Goal: Task Accomplishment & Management: Manage account settings

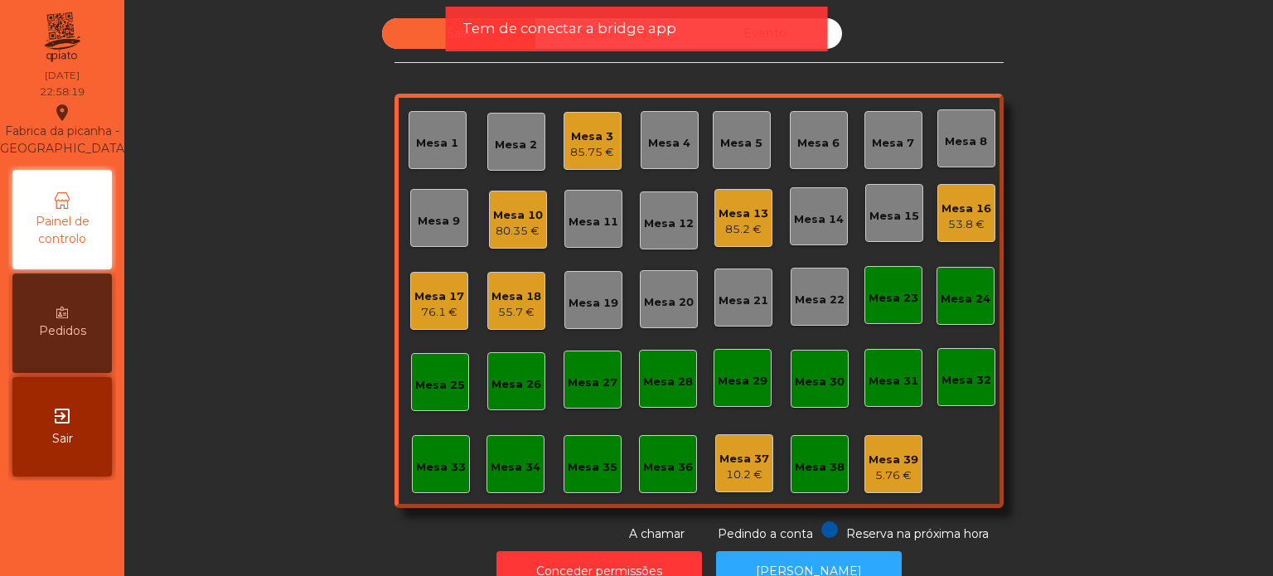
click at [493, 204] on div "Mesa 10 80.35 €" at bounding box center [518, 220] width 50 height 39
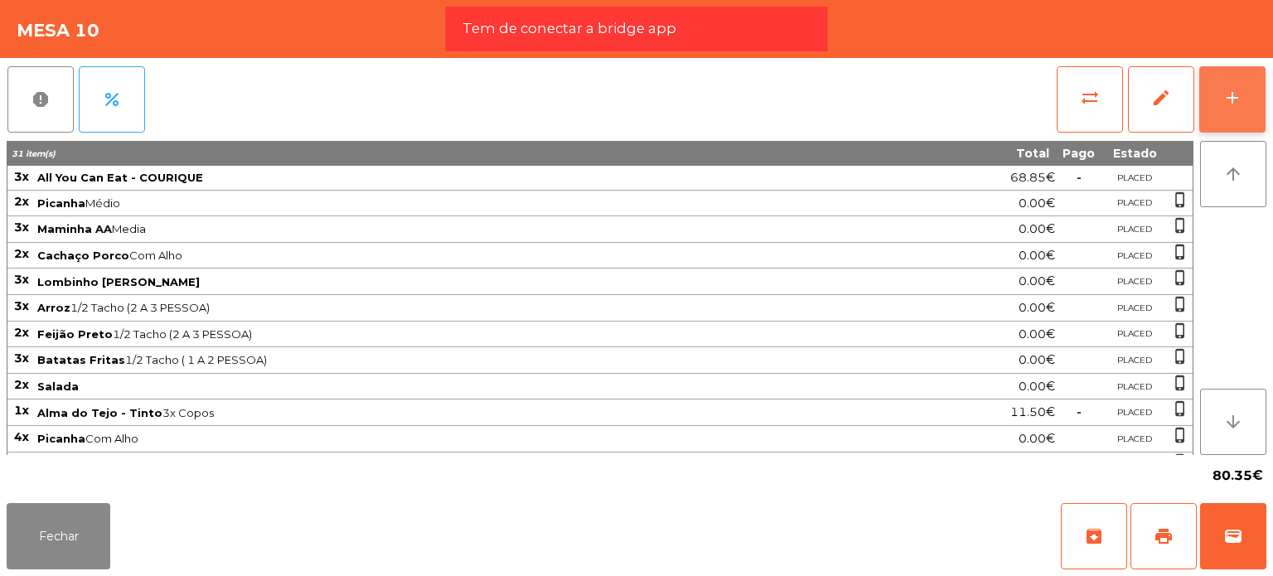
click at [1218, 95] on button "add" at bounding box center [1233, 99] width 66 height 66
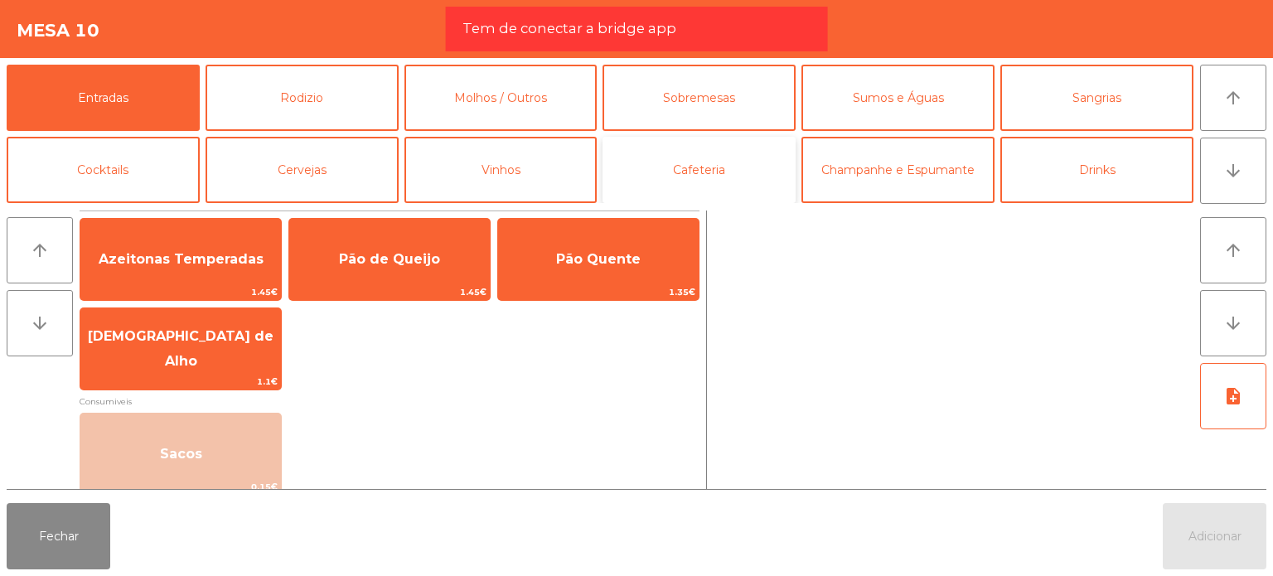
click at [726, 173] on button "Cafeteria" at bounding box center [699, 170] width 193 height 66
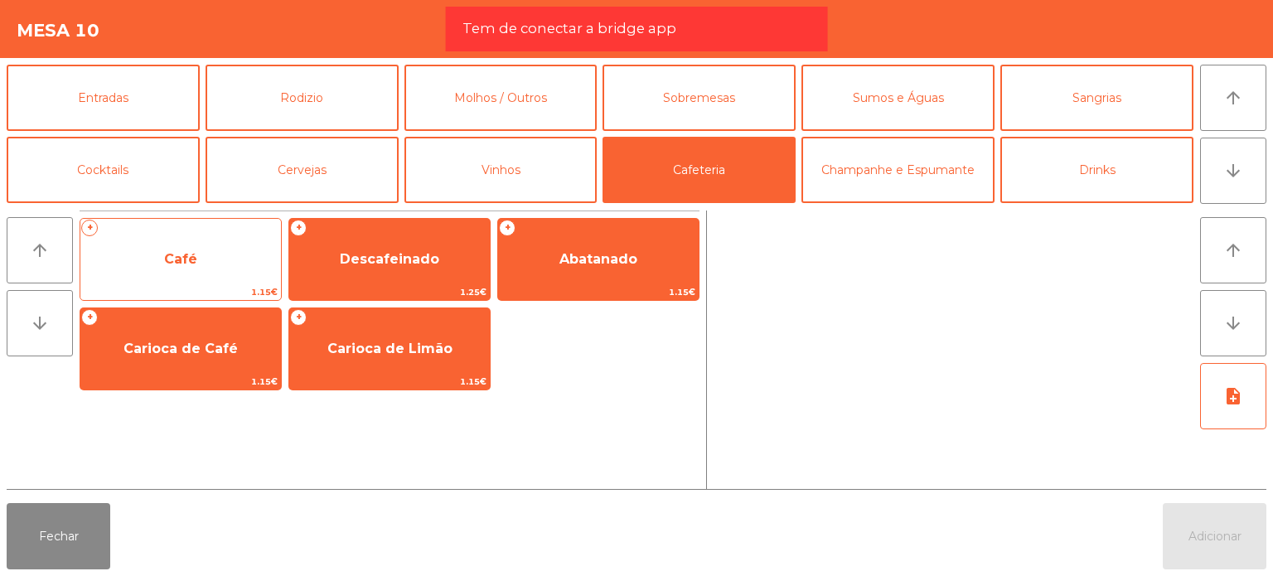
click at [227, 259] on span "Café" at bounding box center [180, 259] width 201 height 45
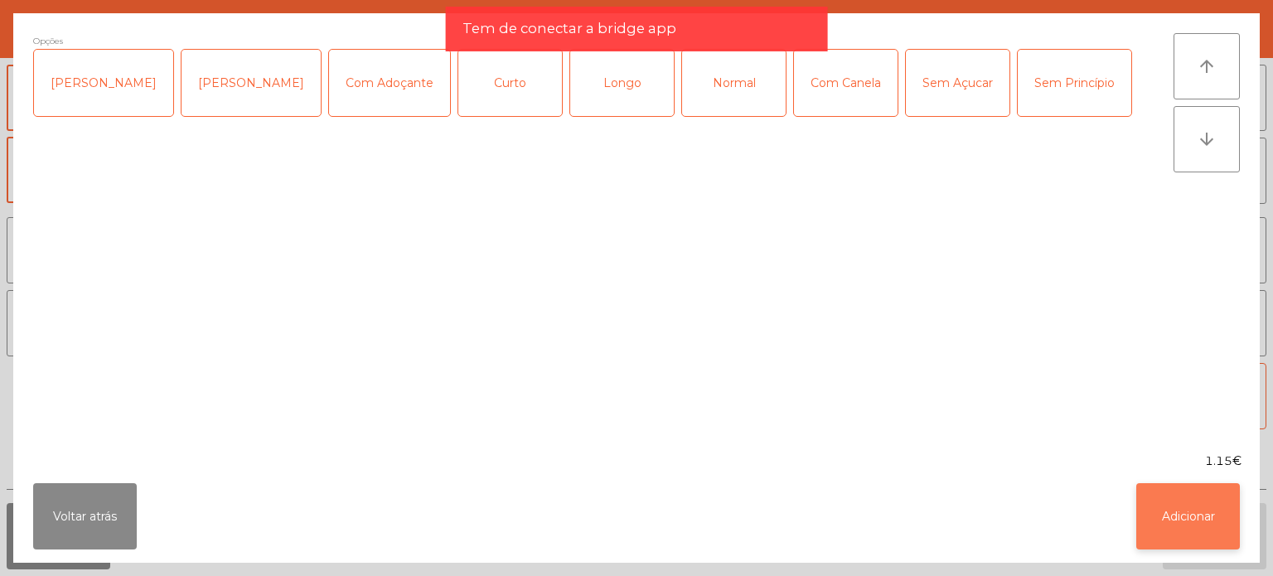
click at [1145, 509] on button "Adicionar" at bounding box center [1189, 516] width 104 height 66
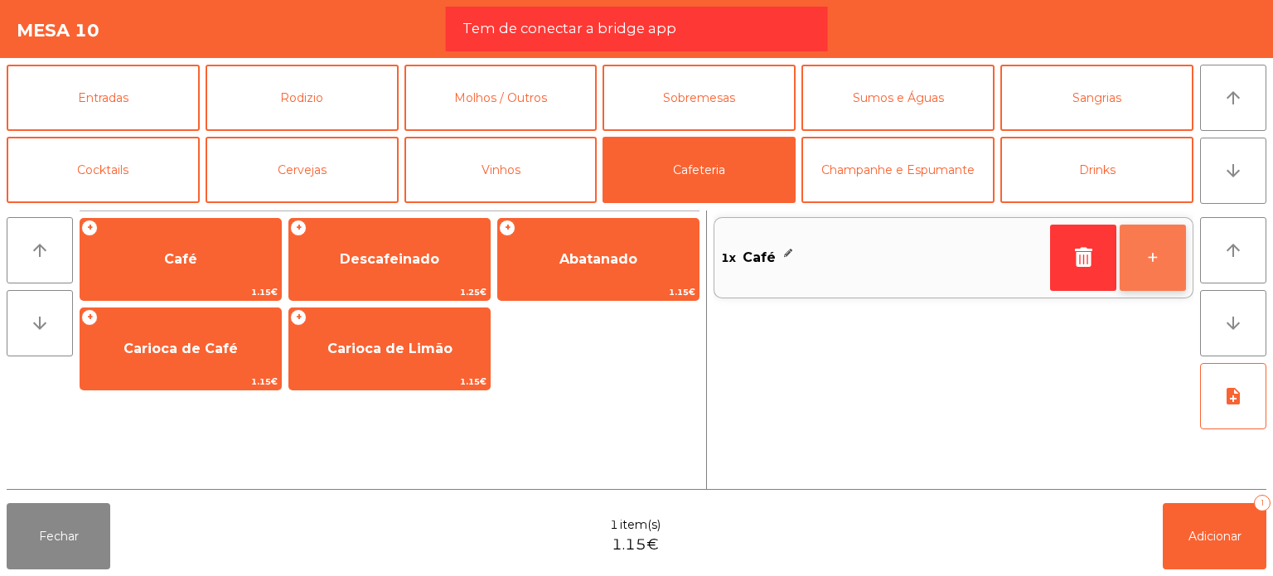
click at [1163, 251] on button "+" at bounding box center [1153, 258] width 66 height 66
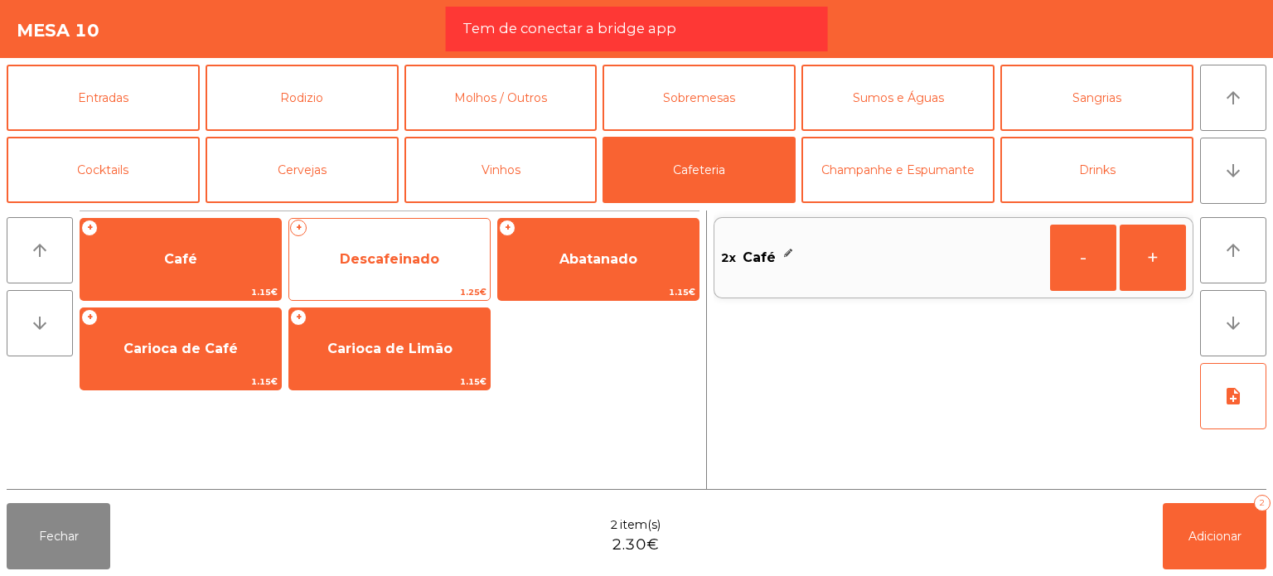
click at [411, 264] on span "Descafeinado" at bounding box center [389, 259] width 99 height 16
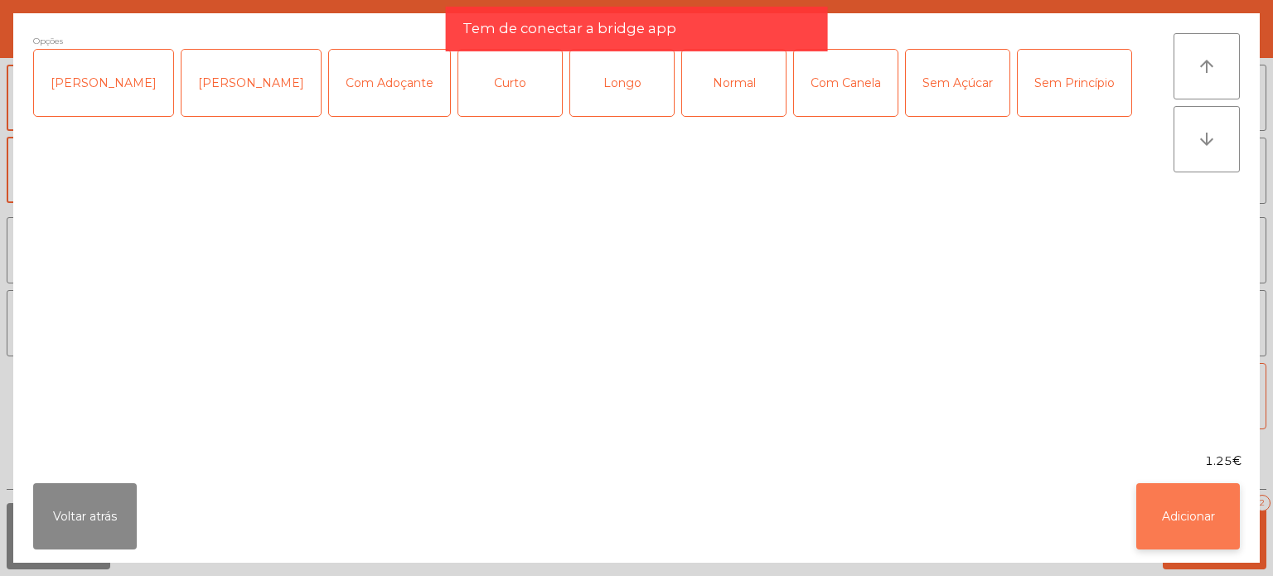
click at [1154, 501] on button "Adicionar" at bounding box center [1189, 516] width 104 height 66
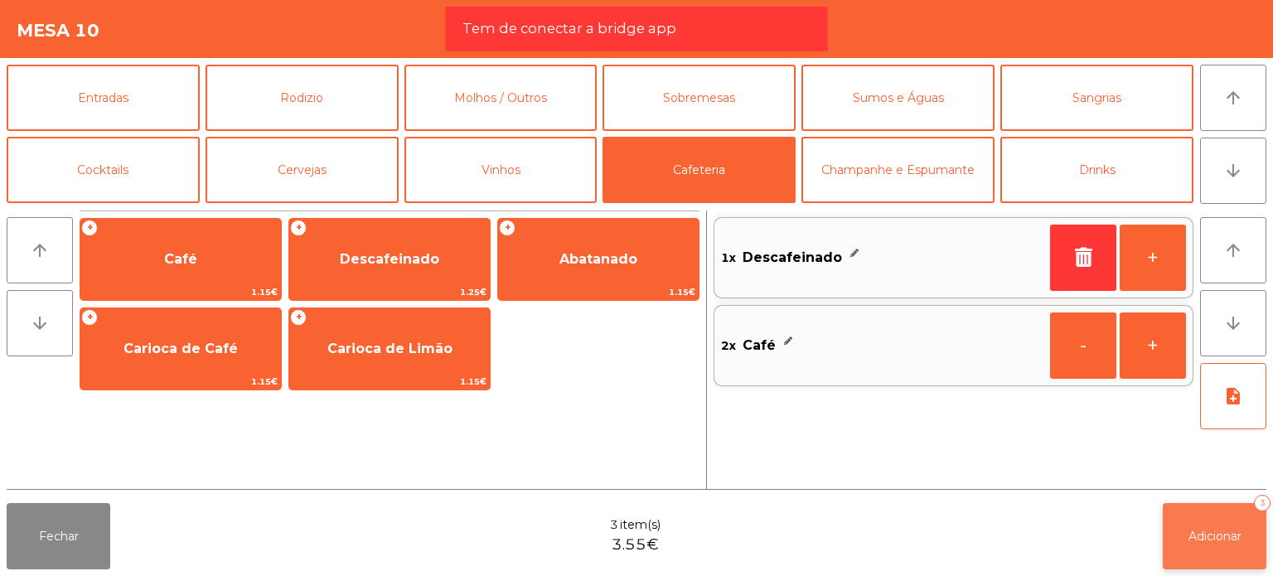
click at [1224, 547] on button "Adicionar 3" at bounding box center [1215, 536] width 104 height 66
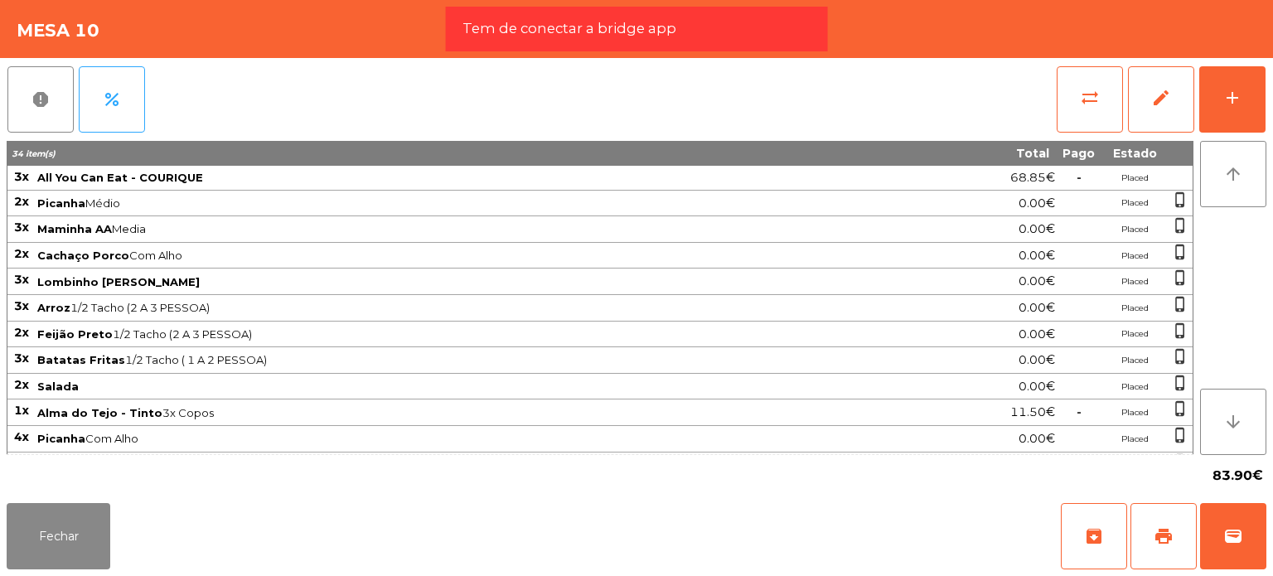
click at [970, 503] on div "Fechar archive print wallet" at bounding box center [636, 537] width 1273 height 80
click at [57, 541] on button "Fechar" at bounding box center [59, 536] width 104 height 66
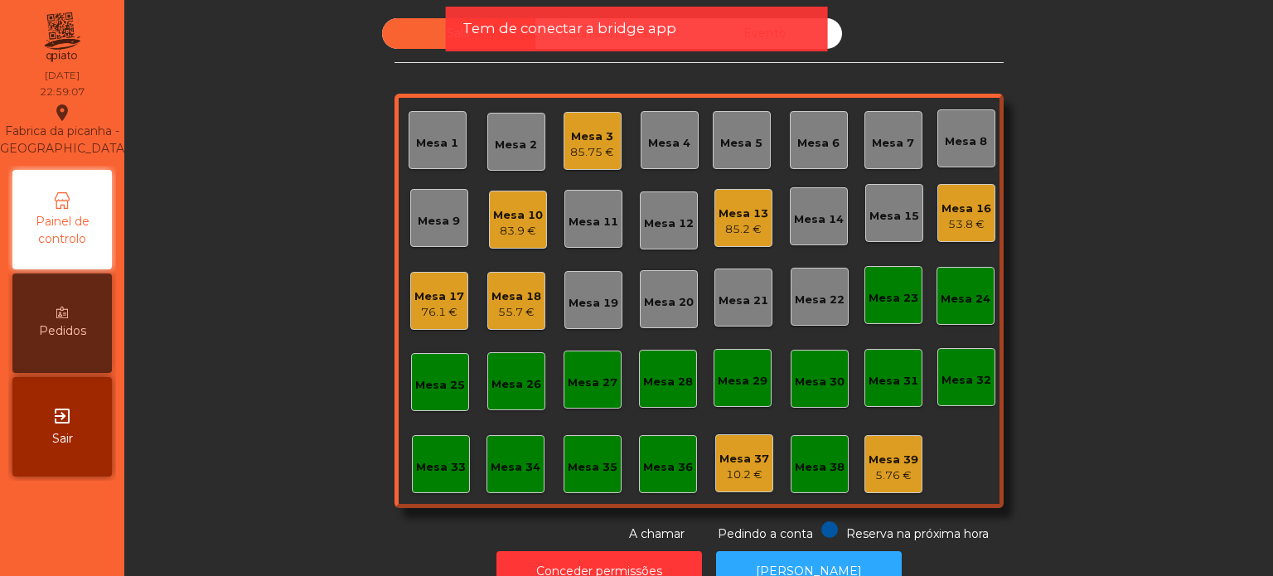
click at [968, 196] on div "Mesa 16 53.8 €" at bounding box center [967, 213] width 50 height 39
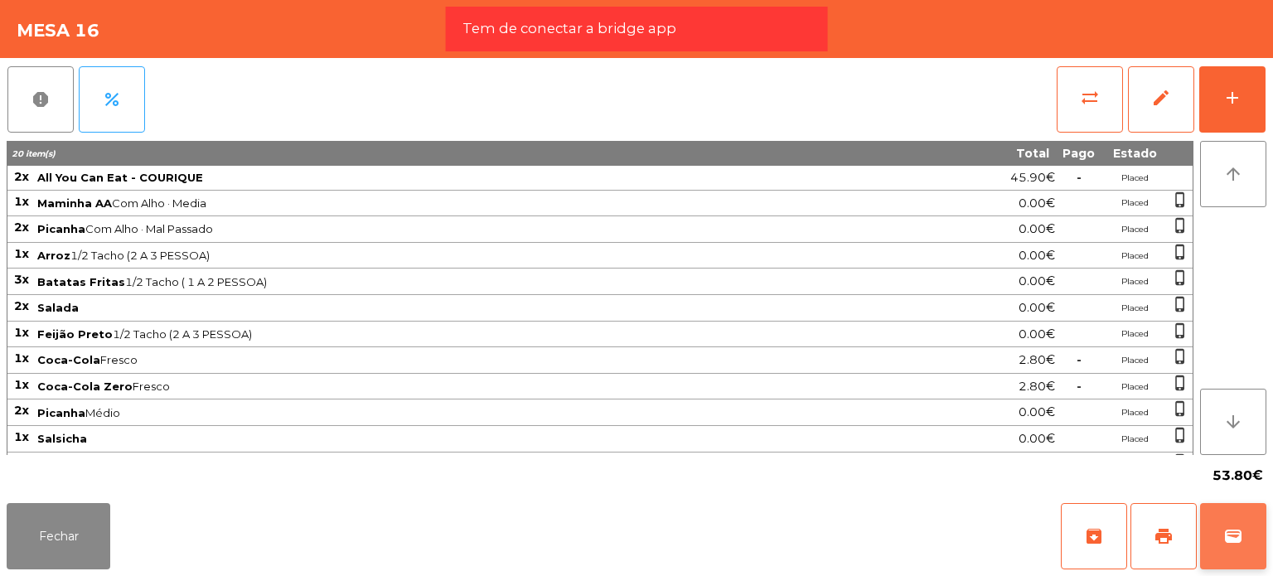
click at [1228, 532] on span "wallet" at bounding box center [1234, 536] width 20 height 20
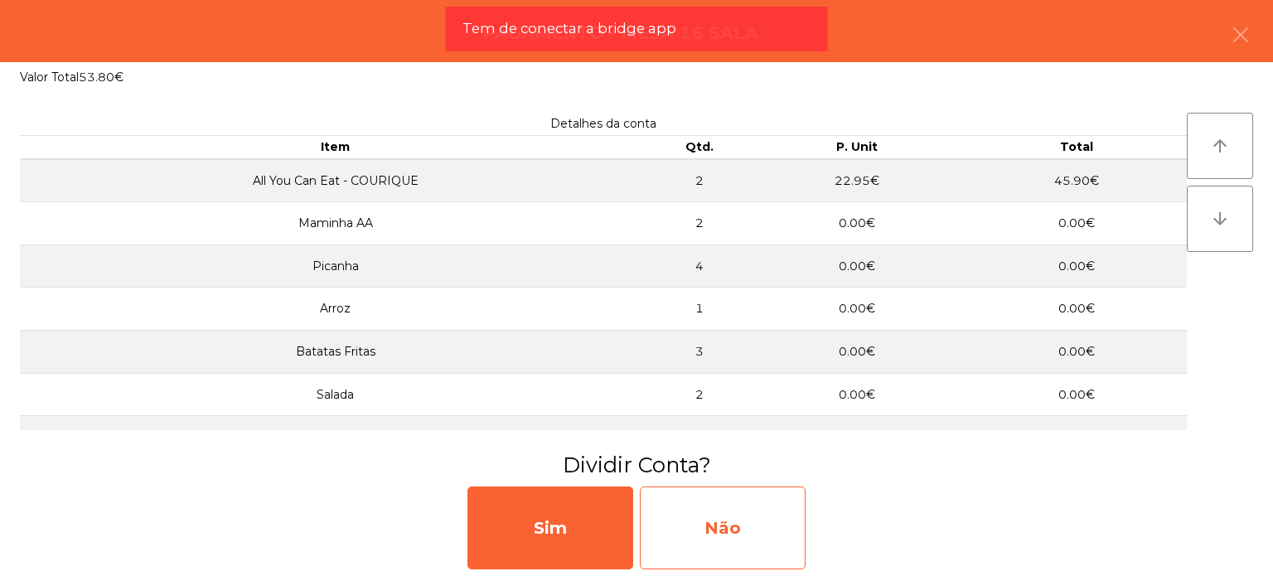
click at [672, 520] on div "Não" at bounding box center [723, 528] width 166 height 83
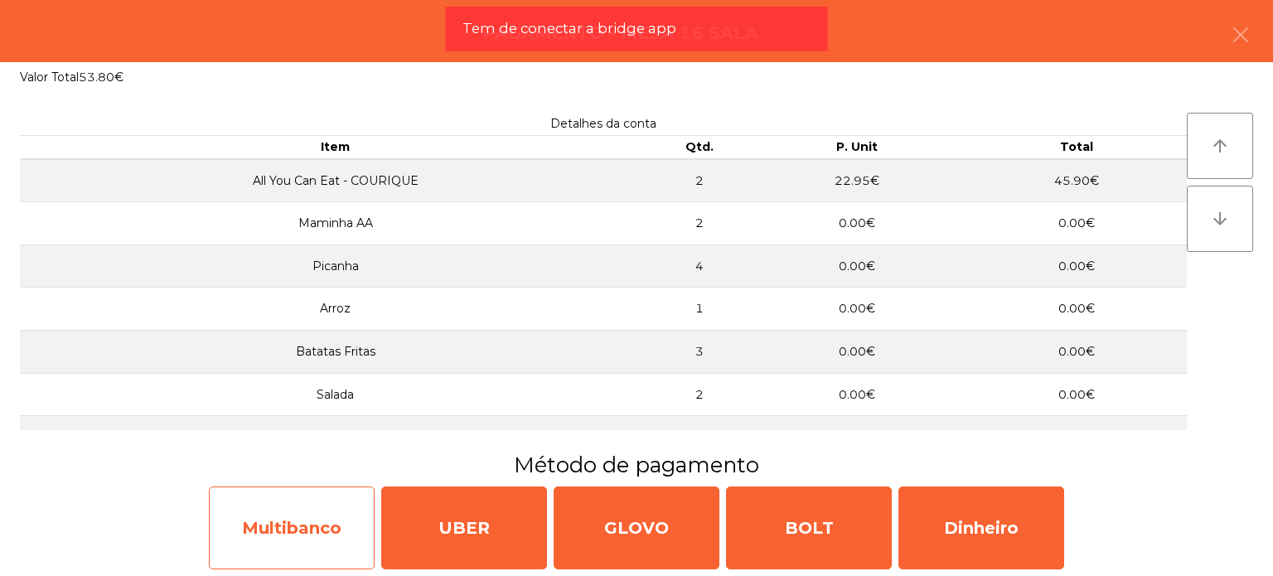
click at [350, 537] on div "Multibanco" at bounding box center [292, 528] width 166 height 83
select select "**"
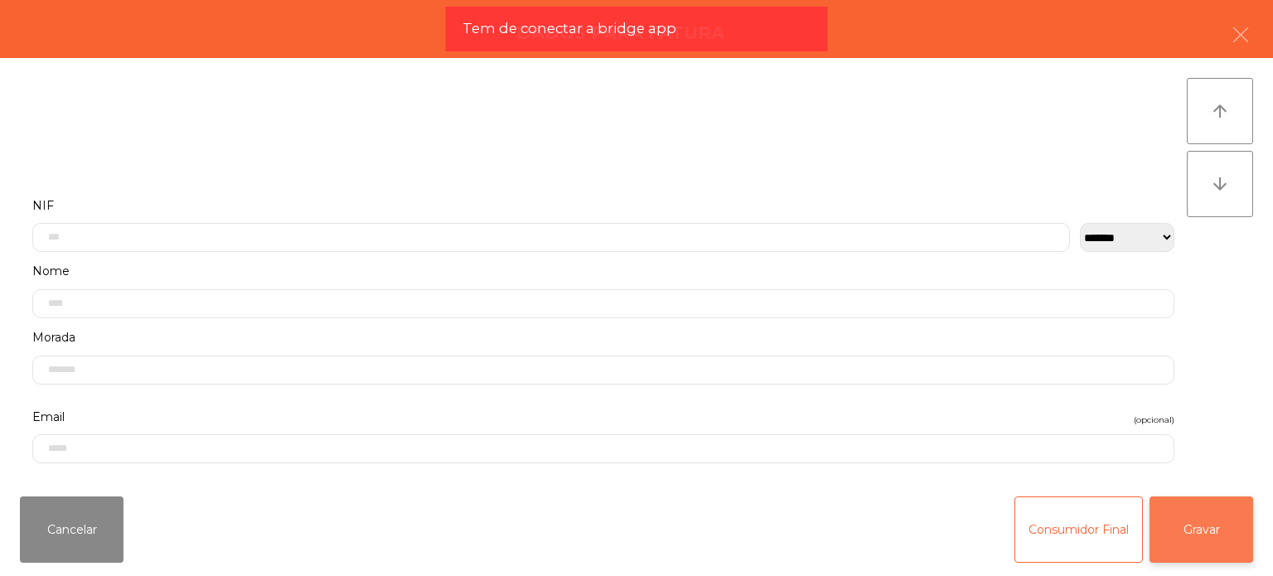
click at [1222, 533] on button "Gravar" at bounding box center [1202, 530] width 104 height 66
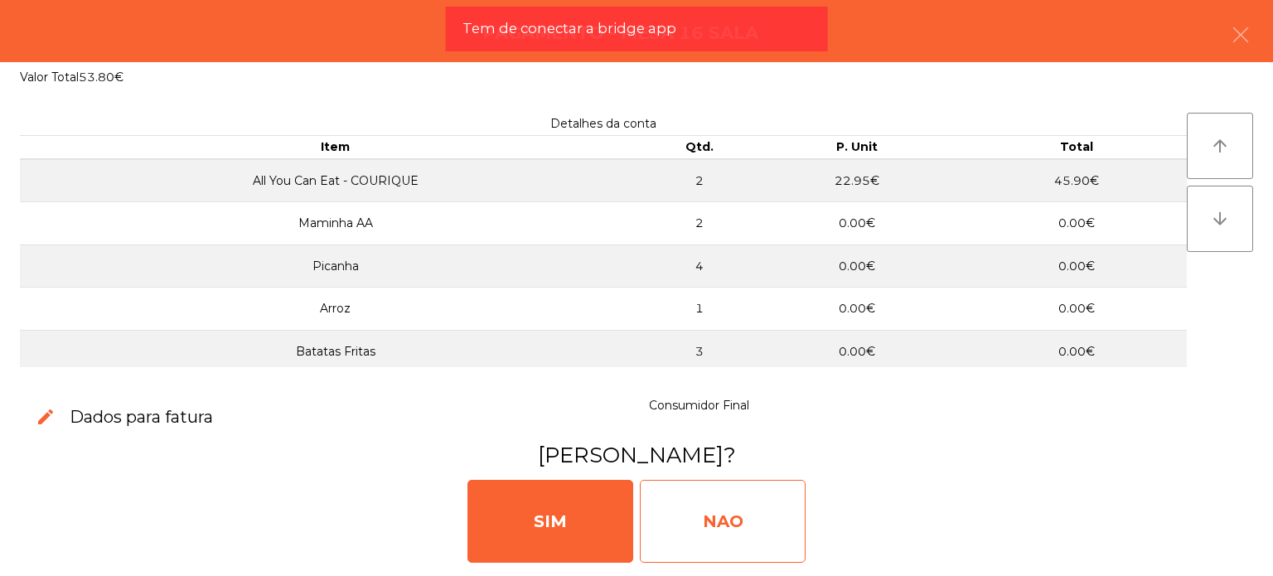
click at [767, 533] on div "NAO" at bounding box center [723, 521] width 166 height 83
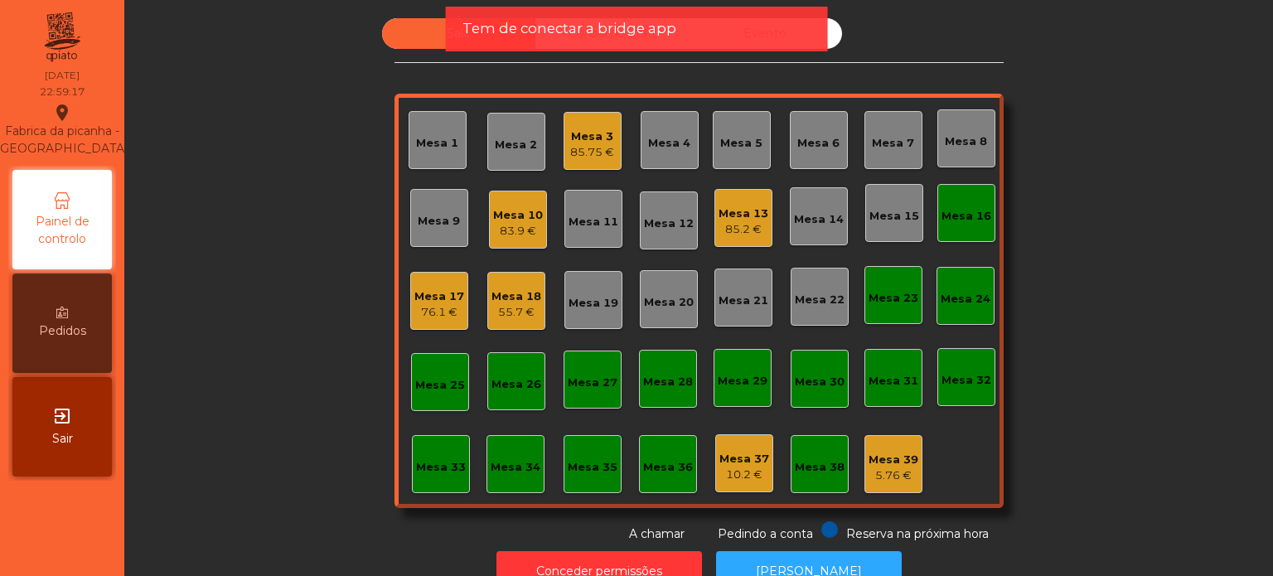
click at [978, 219] on div "Mesa 16" at bounding box center [967, 216] width 50 height 17
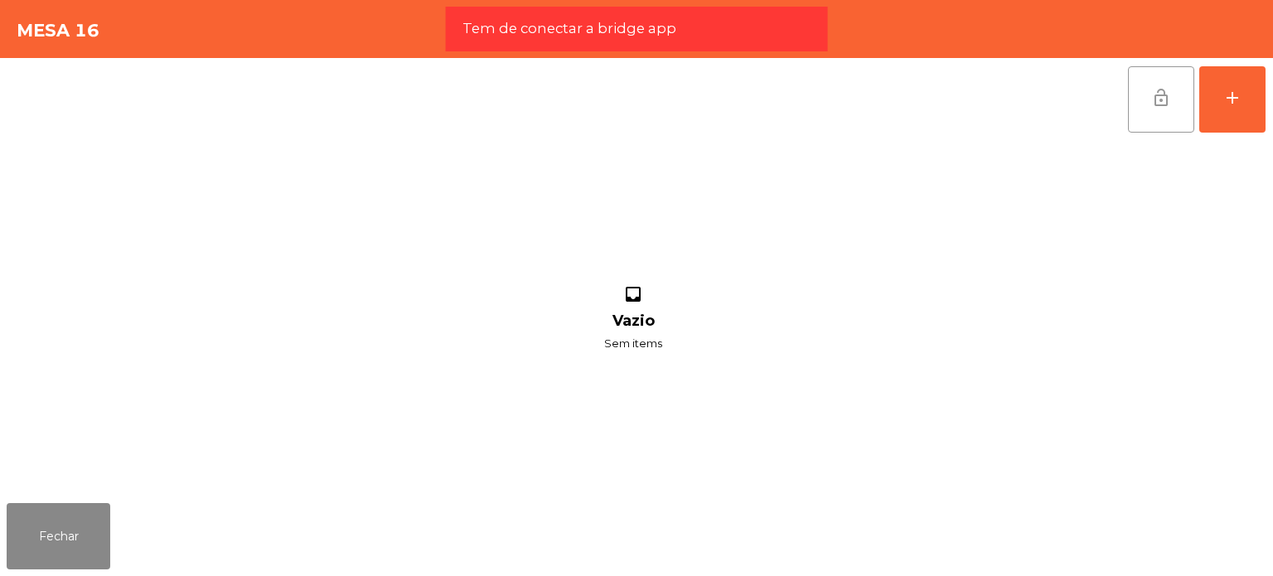
click at [1168, 78] on button "lock_open" at bounding box center [1161, 99] width 66 height 66
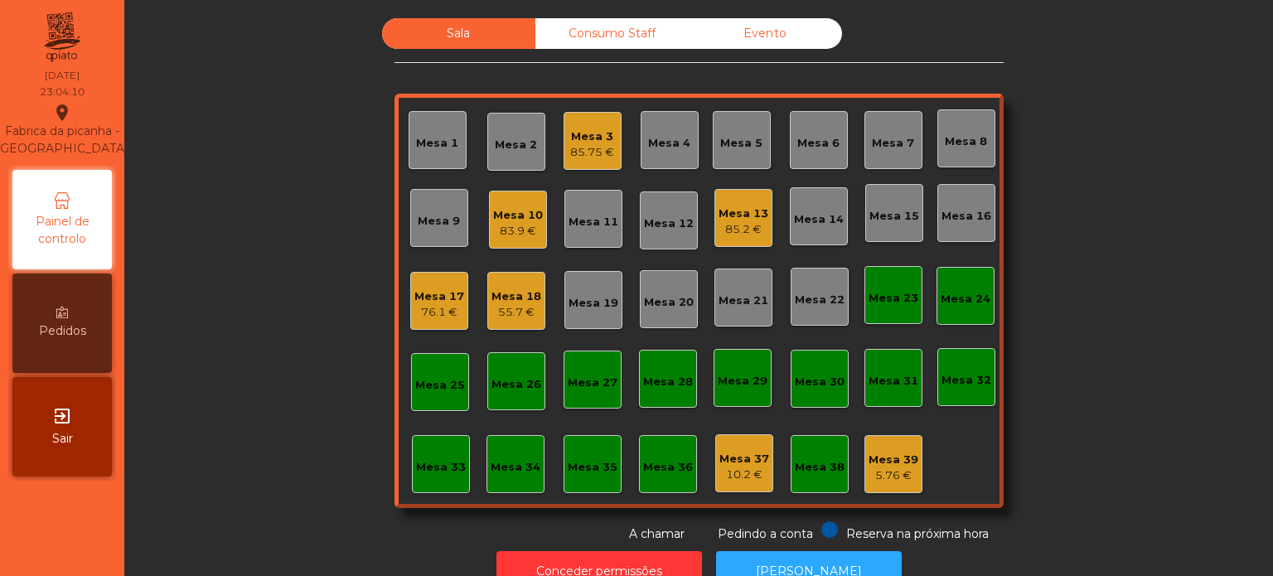
click at [661, 486] on div "Mesa 36" at bounding box center [668, 464] width 58 height 58
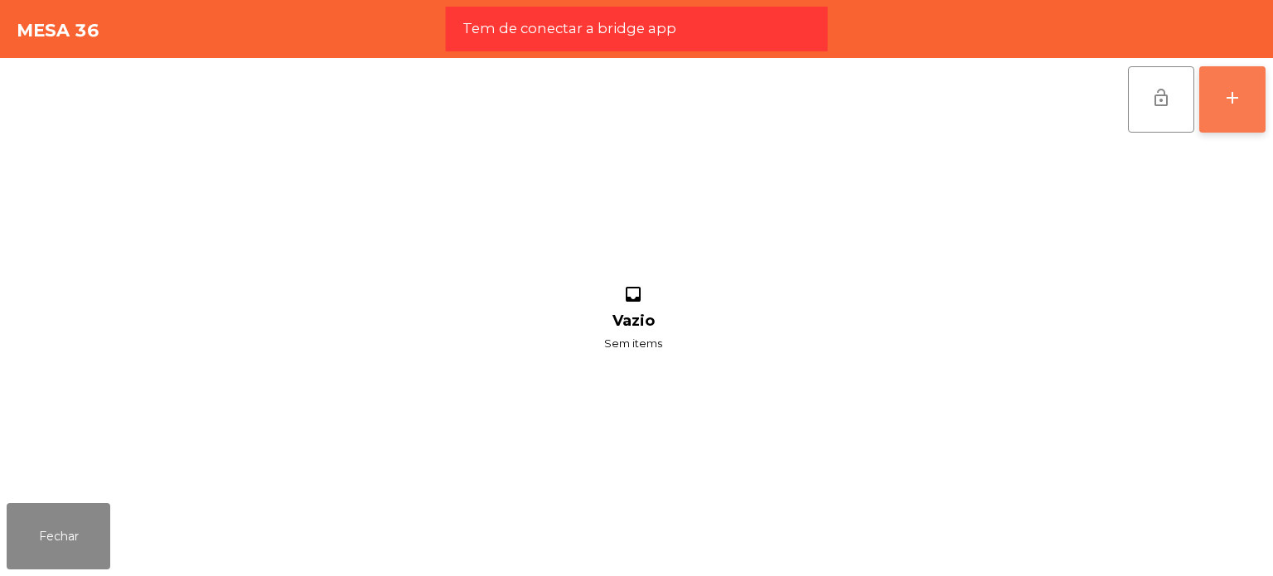
click at [1239, 105] on div "add" at bounding box center [1233, 98] width 20 height 20
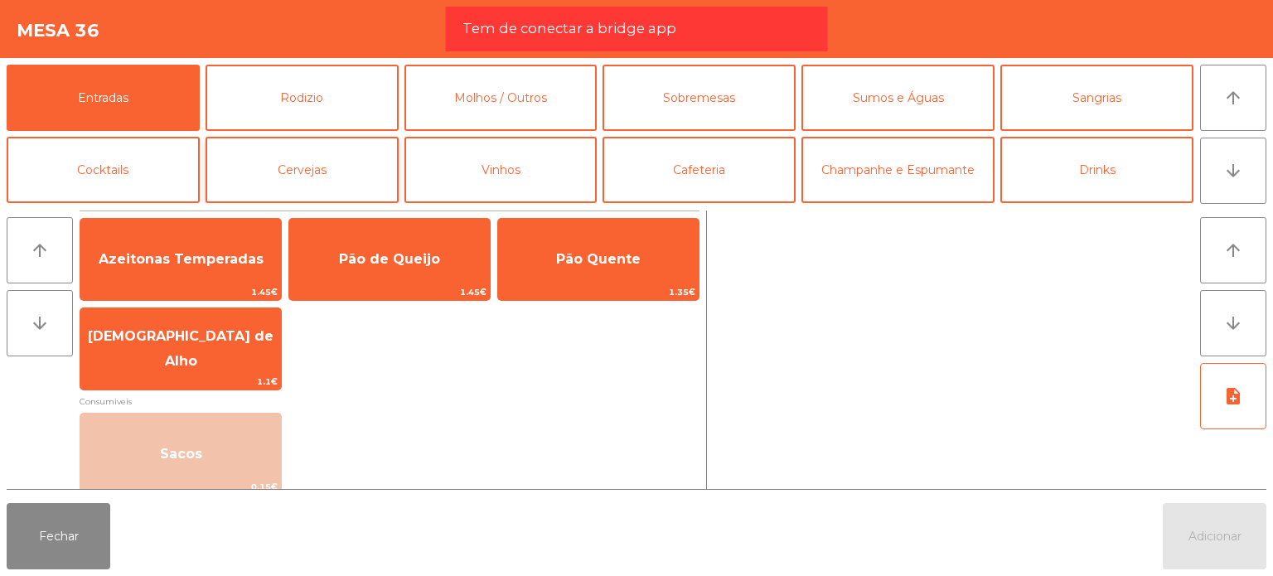
scroll to position [61, 0]
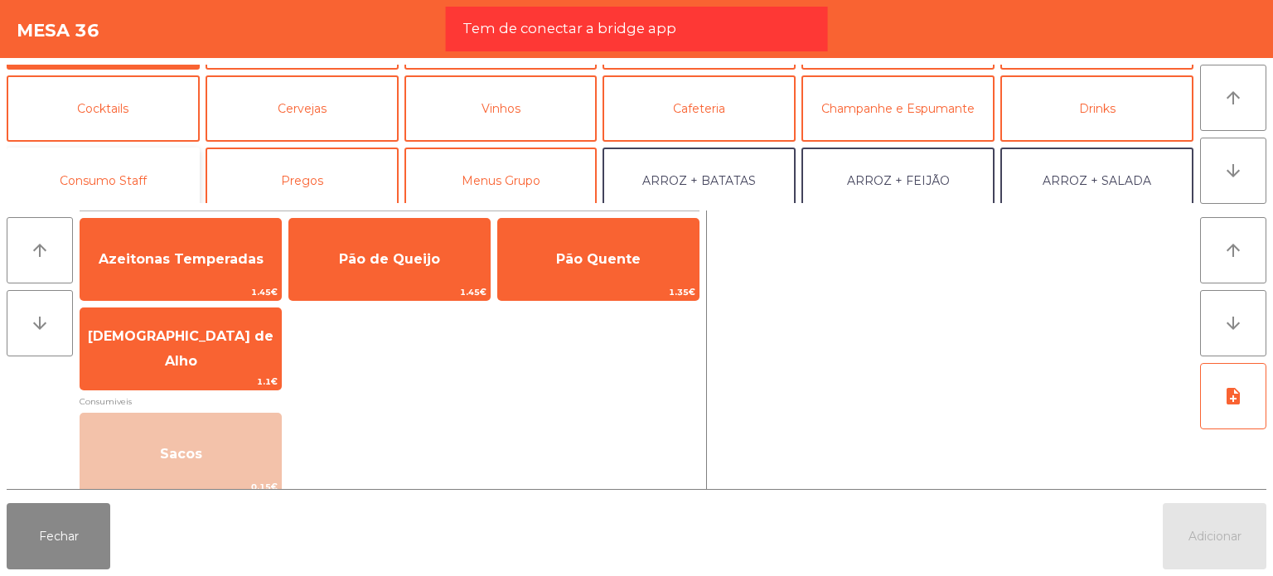
click at [131, 158] on button "Consumo Staff" at bounding box center [103, 181] width 193 height 66
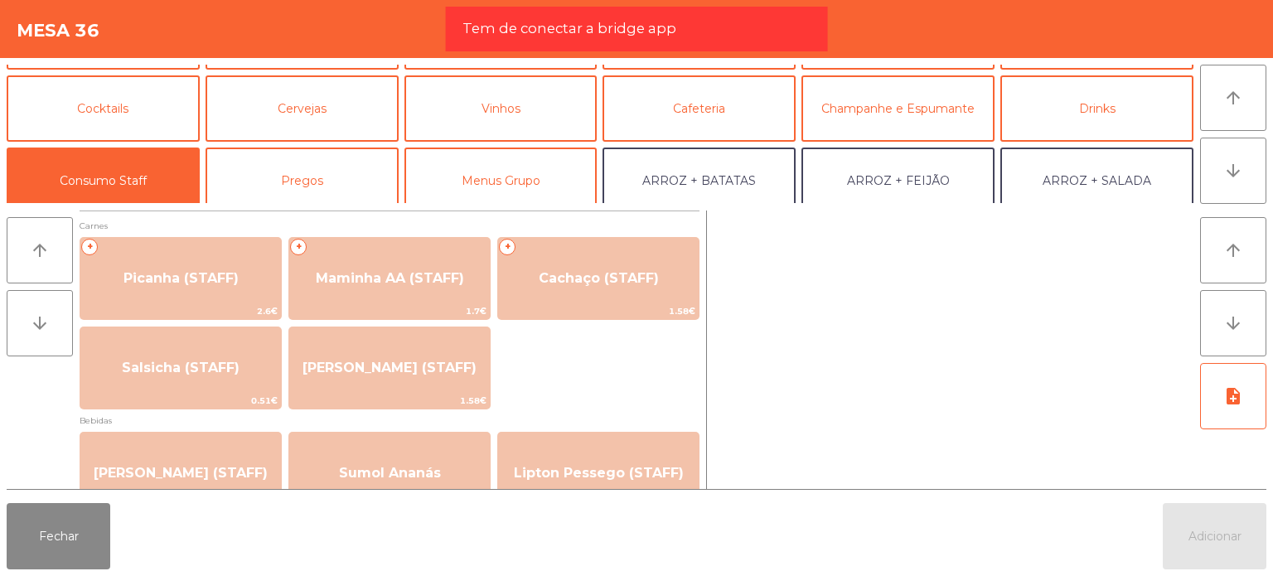
click at [262, 204] on div "arrow_upward arrow_downward Carnes + Picanha (STAFF) 2.6€ + Maminha AA (STAFF) …" at bounding box center [636, 350] width 1273 height 293
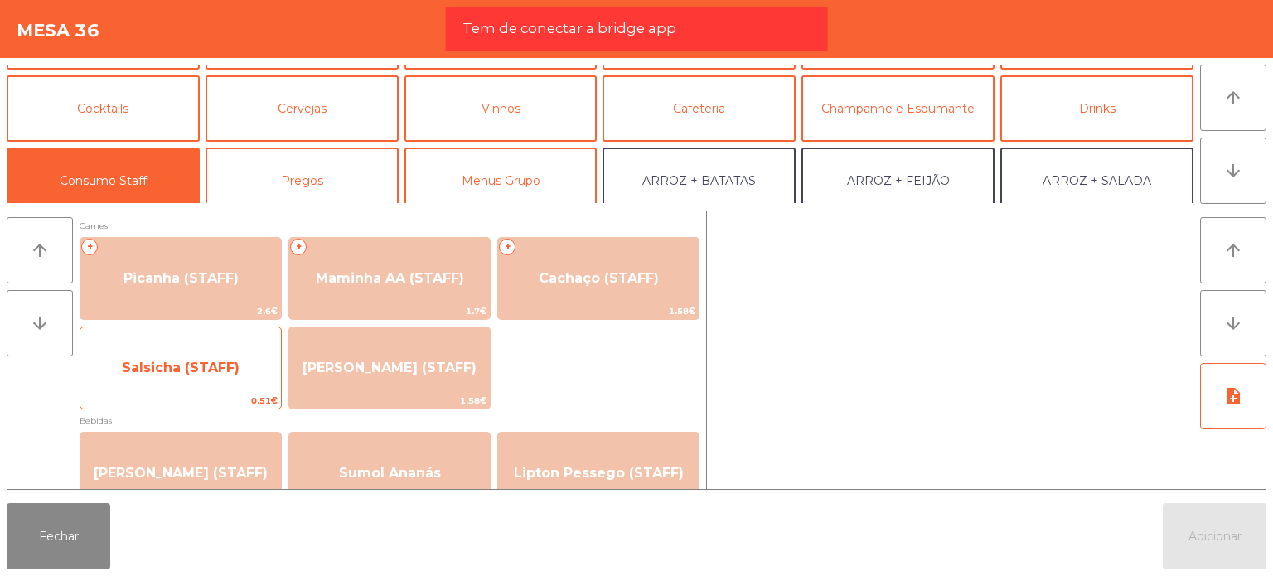
click at [227, 362] on span "Salsicha (STAFF)" at bounding box center [181, 368] width 118 height 16
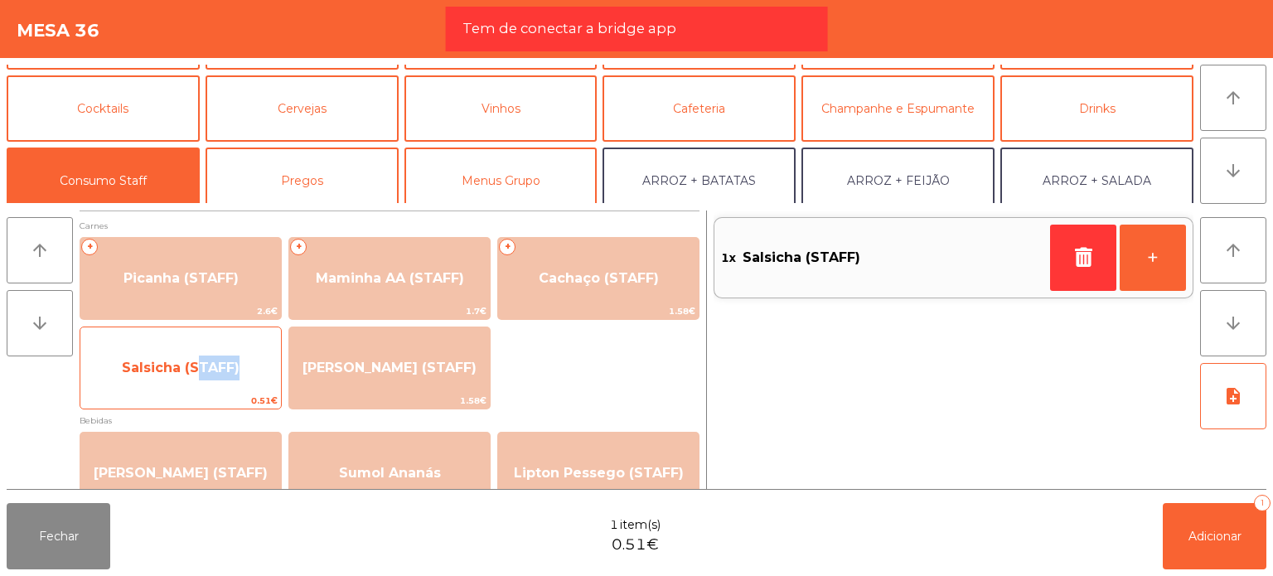
click at [227, 362] on span "Salsicha (STAFF)" at bounding box center [181, 368] width 118 height 16
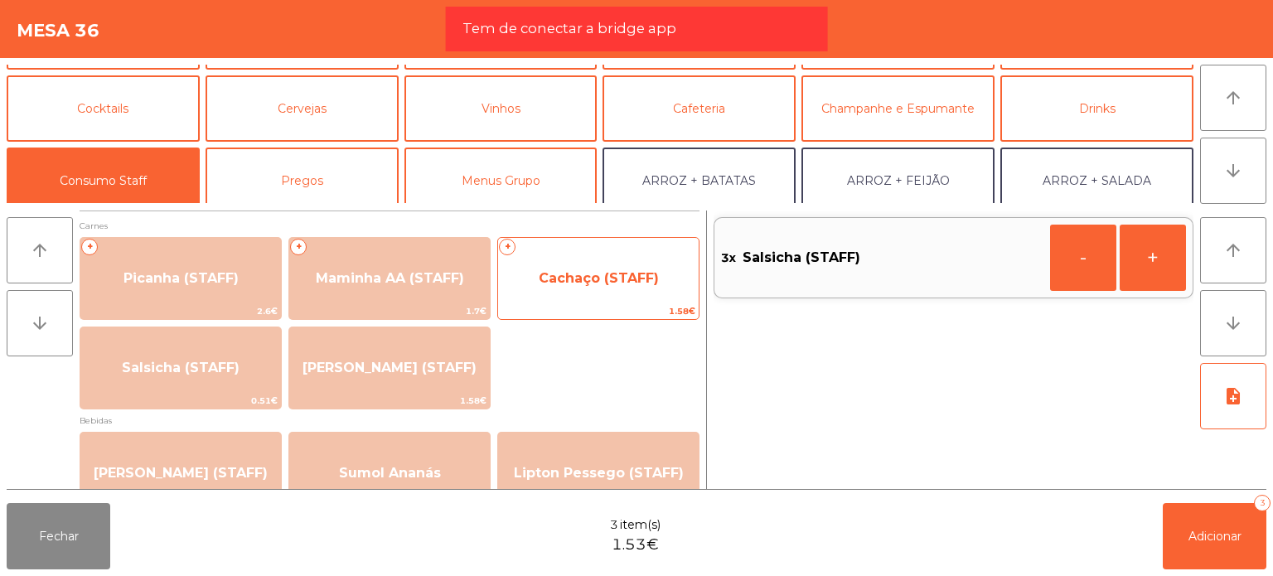
click at [634, 257] on span "Cachaço (STAFF)" at bounding box center [598, 278] width 201 height 45
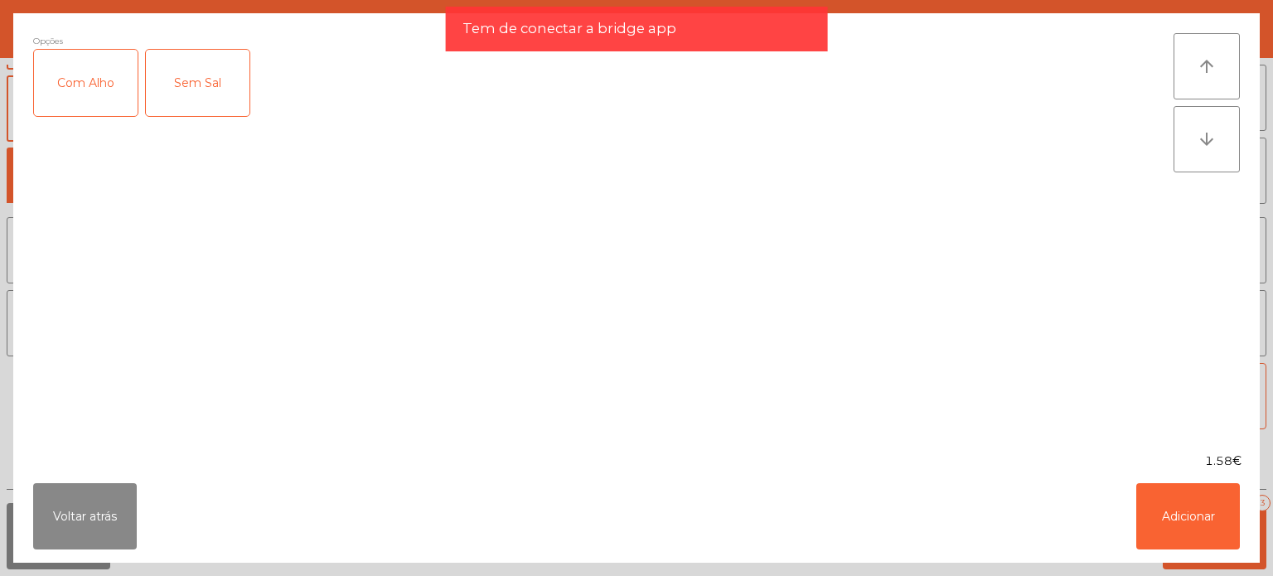
click at [634, 257] on div "Opções Com Alho Sem Sal" at bounding box center [603, 233] width 1141 height 400
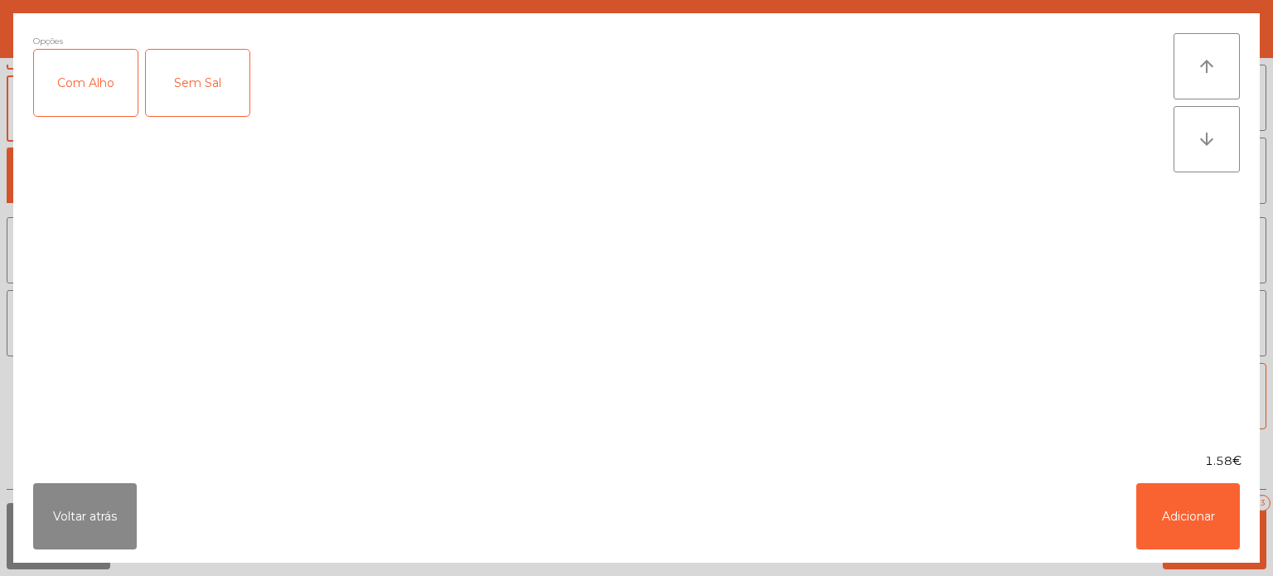
click at [119, 114] on div "Com Alho" at bounding box center [86, 83] width 104 height 66
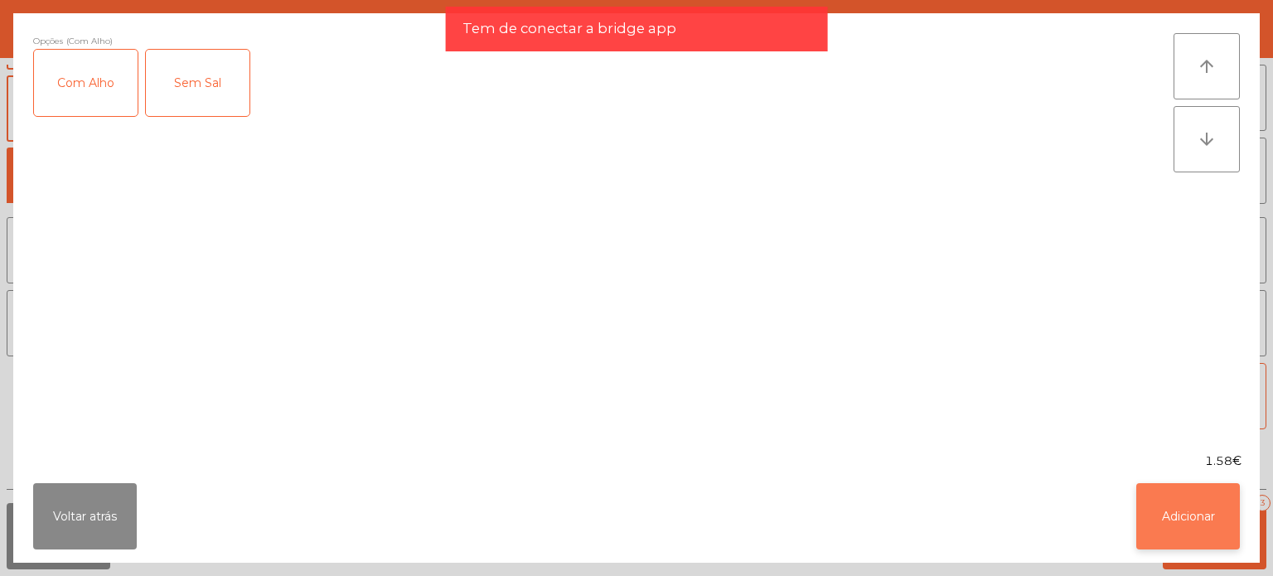
click at [1193, 514] on button "Adicionar" at bounding box center [1189, 516] width 104 height 66
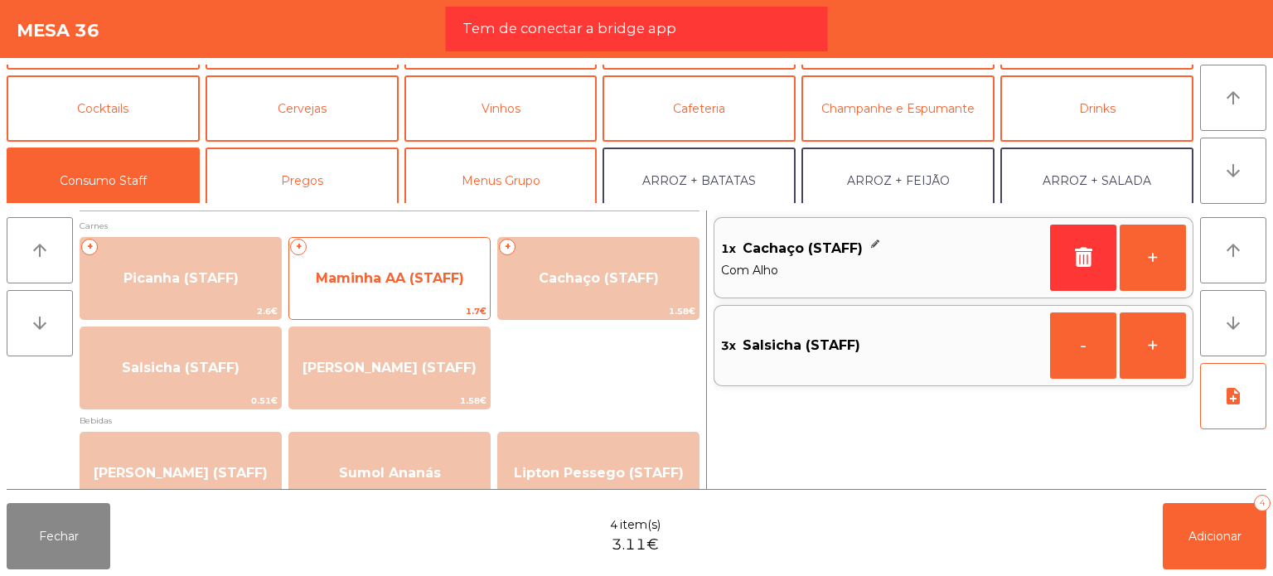
click at [449, 272] on span "Maminha AA (STAFF)" at bounding box center [390, 278] width 148 height 16
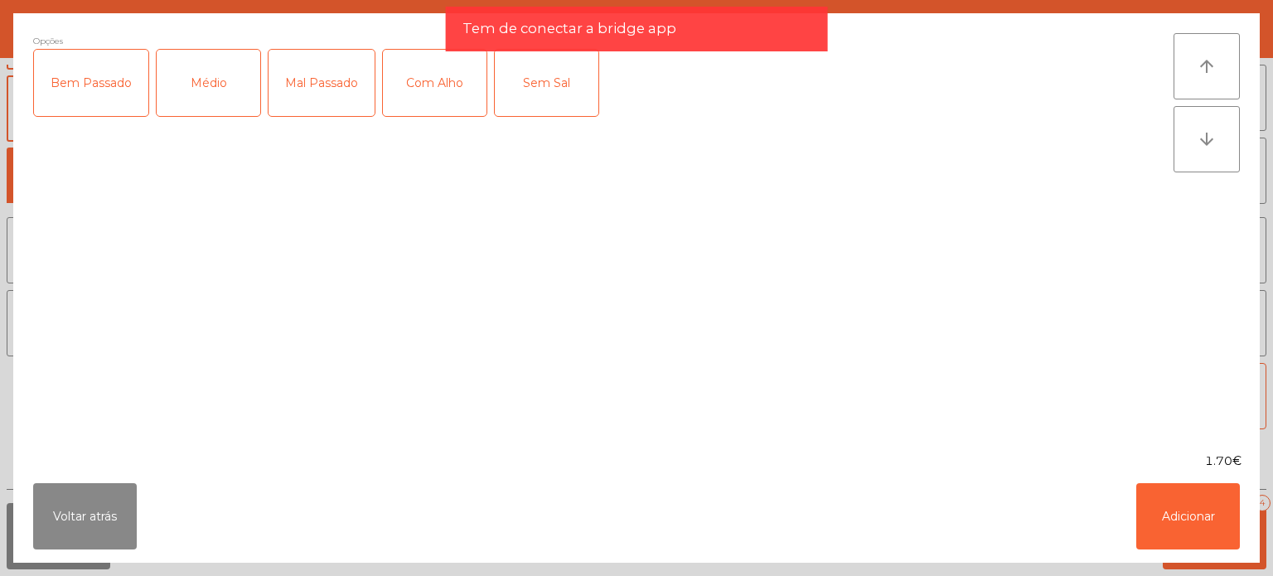
click at [303, 99] on div "Mal Passado" at bounding box center [322, 83] width 106 height 66
click at [395, 82] on div "Com Alho" at bounding box center [435, 83] width 104 height 66
click at [1214, 501] on button "Adicionar" at bounding box center [1189, 516] width 104 height 66
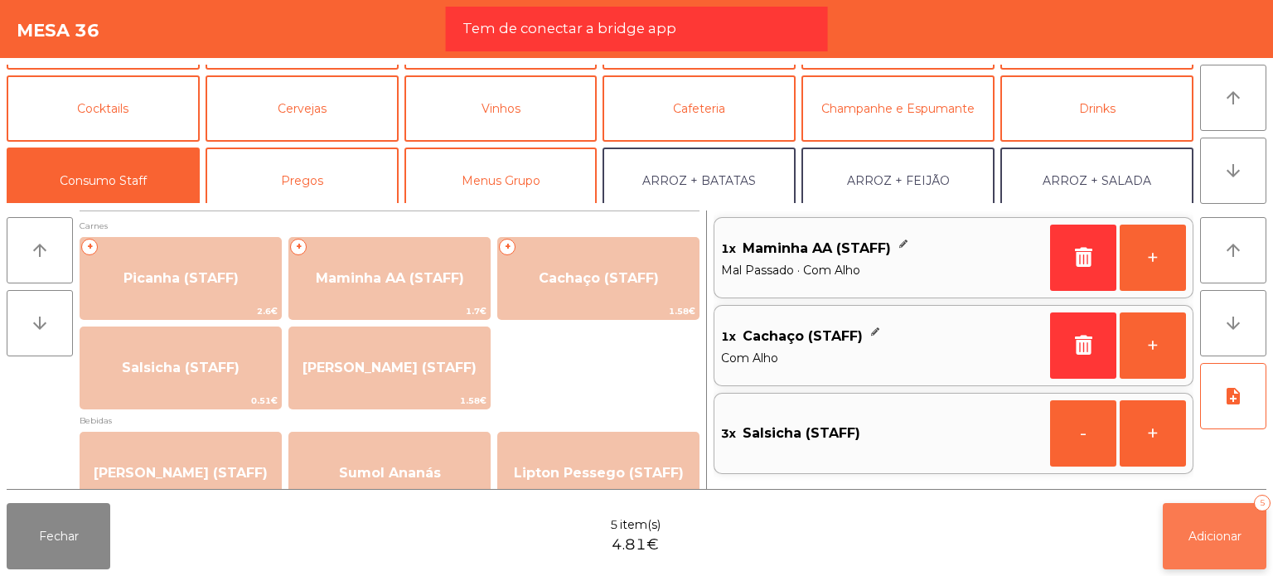
click at [1191, 538] on span "Adicionar" at bounding box center [1215, 536] width 53 height 15
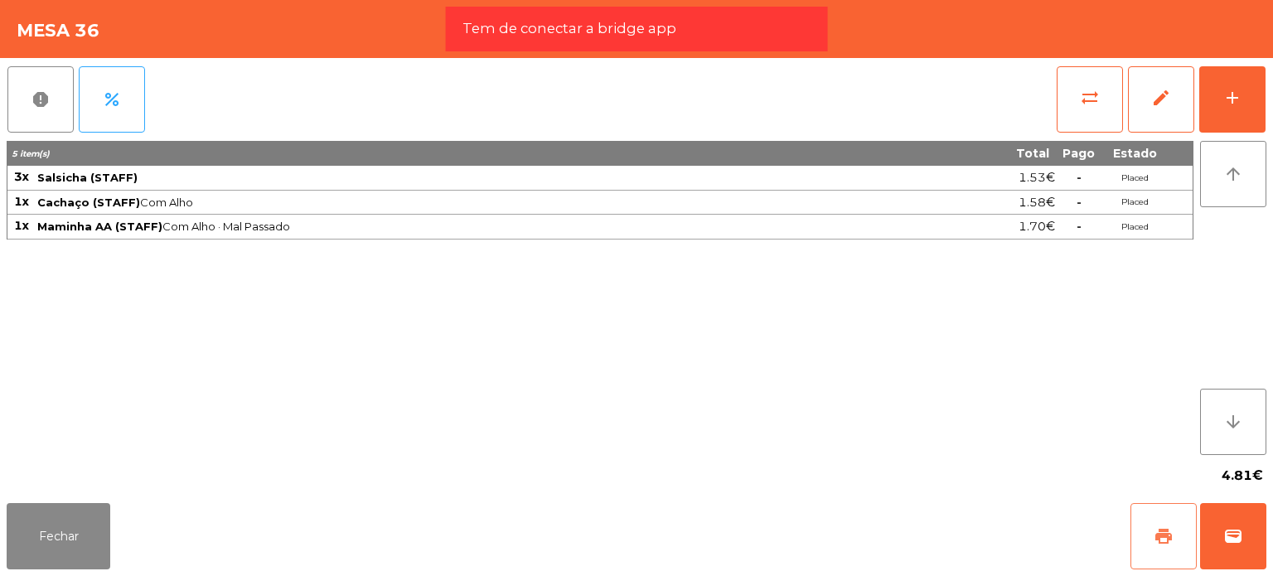
click at [1175, 546] on button "print" at bounding box center [1164, 536] width 66 height 66
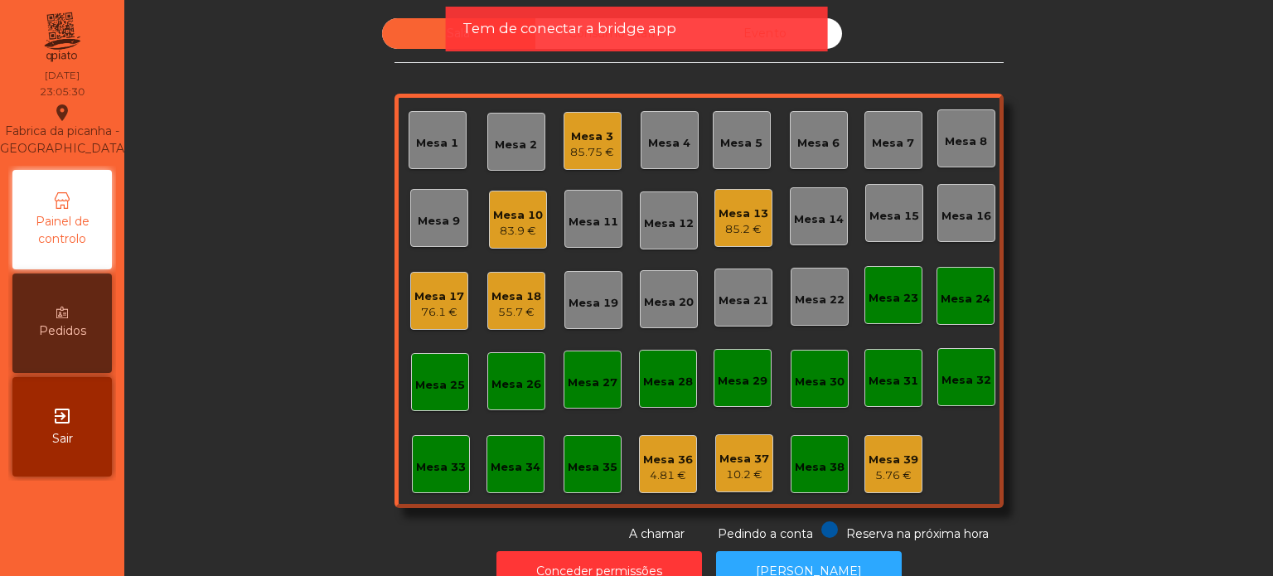
click at [667, 447] on div "Mesa 36 4.81 €" at bounding box center [668, 464] width 50 height 39
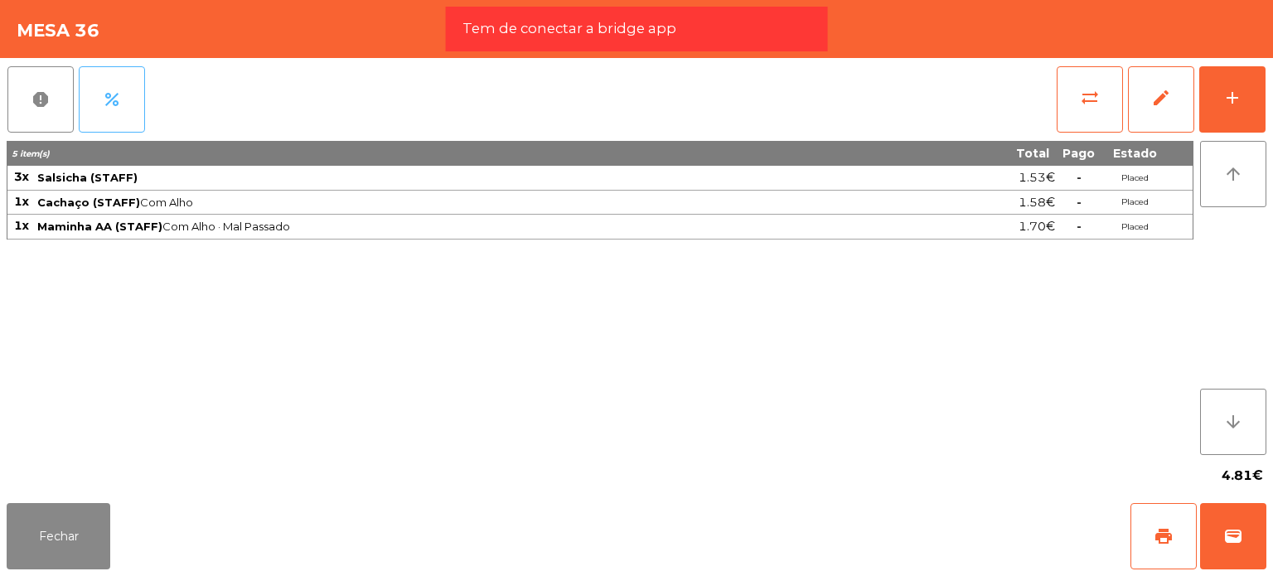
click at [83, 105] on button "percent" at bounding box center [112, 99] width 66 height 66
click at [40, 102] on span "report" at bounding box center [41, 100] width 20 height 20
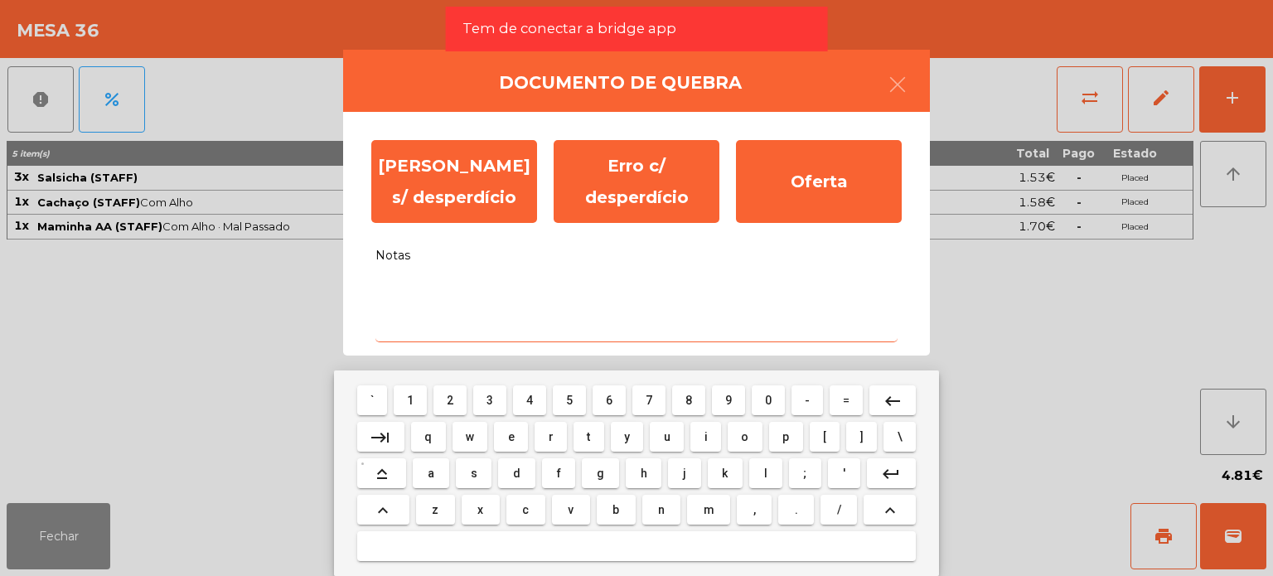
click at [467, 306] on textarea "Notas" at bounding box center [637, 308] width 522 height 69
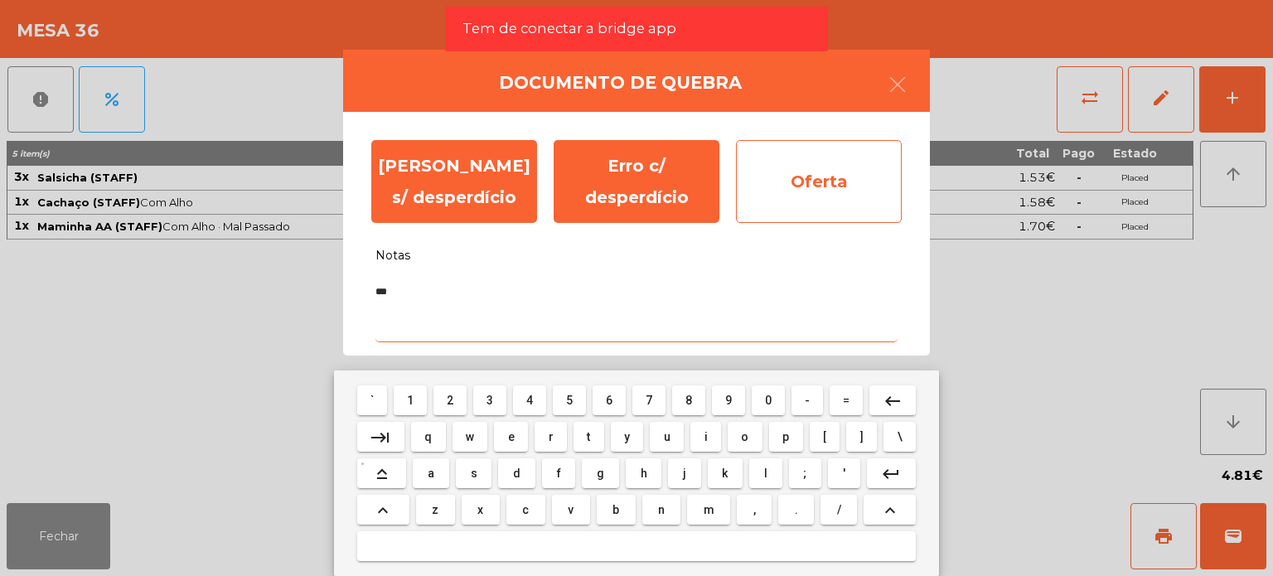
type textarea "***"
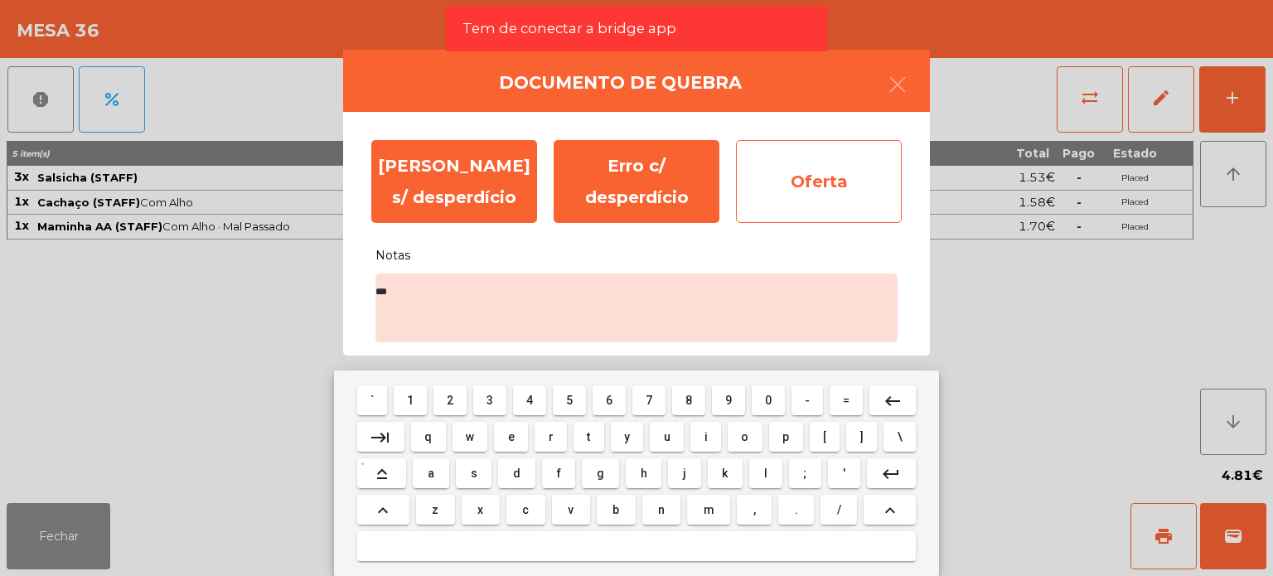
click at [778, 192] on div "Oferta" at bounding box center [819, 181] width 166 height 83
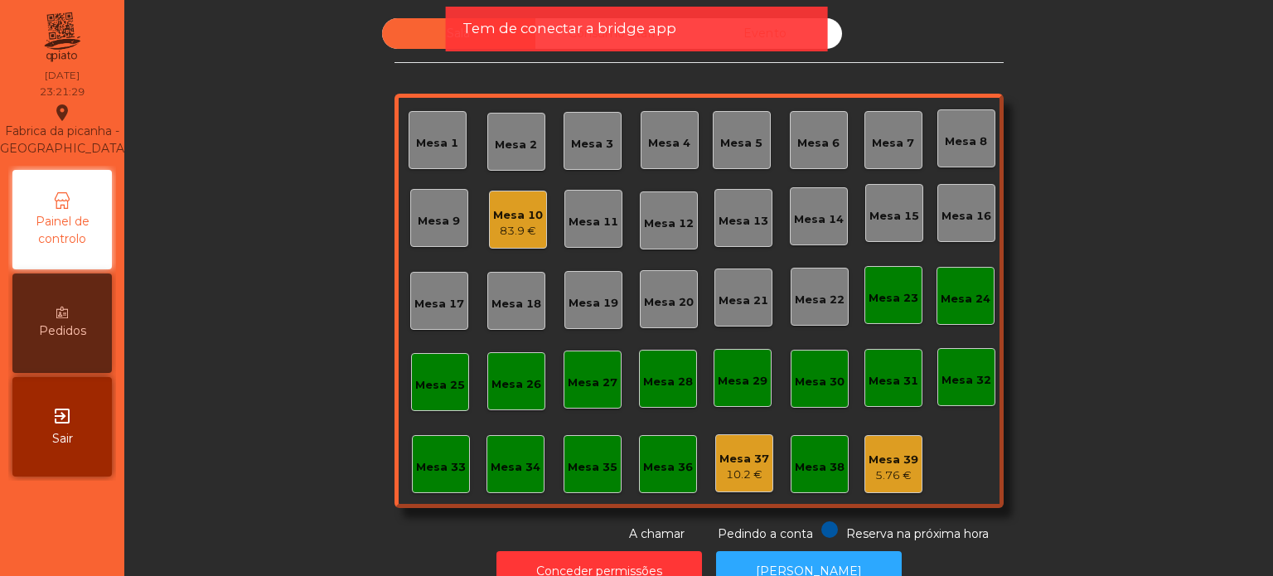
click at [575, 15] on div "Tem de conectar a bridge app" at bounding box center [637, 29] width 382 height 45
